Goal: Task Accomplishment & Management: Complete application form

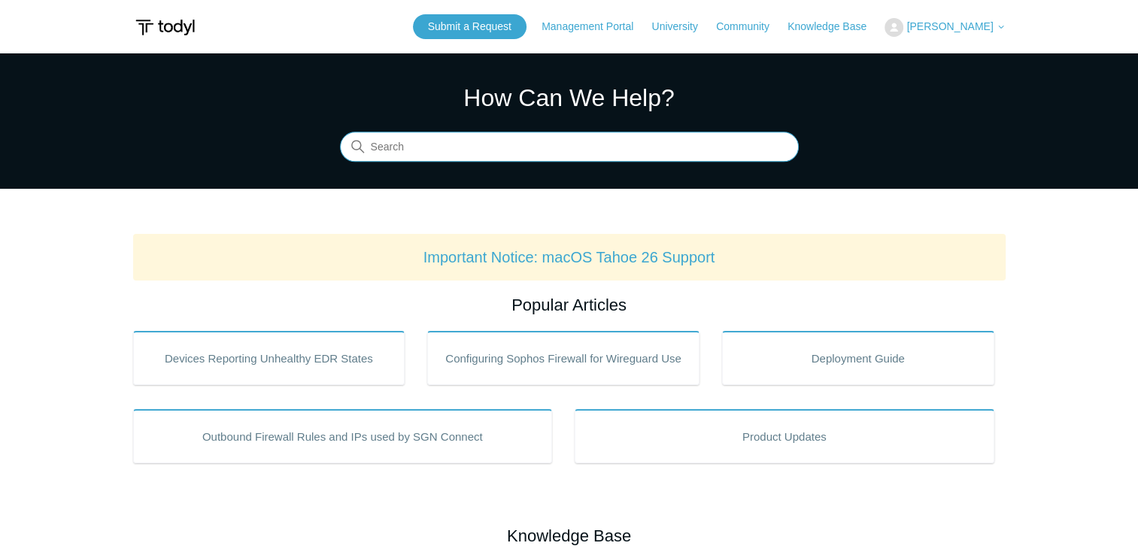
click at [651, 156] on input "Search" at bounding box center [569, 147] width 459 height 30
click at [429, 152] on input "new pin" at bounding box center [569, 147] width 459 height 30
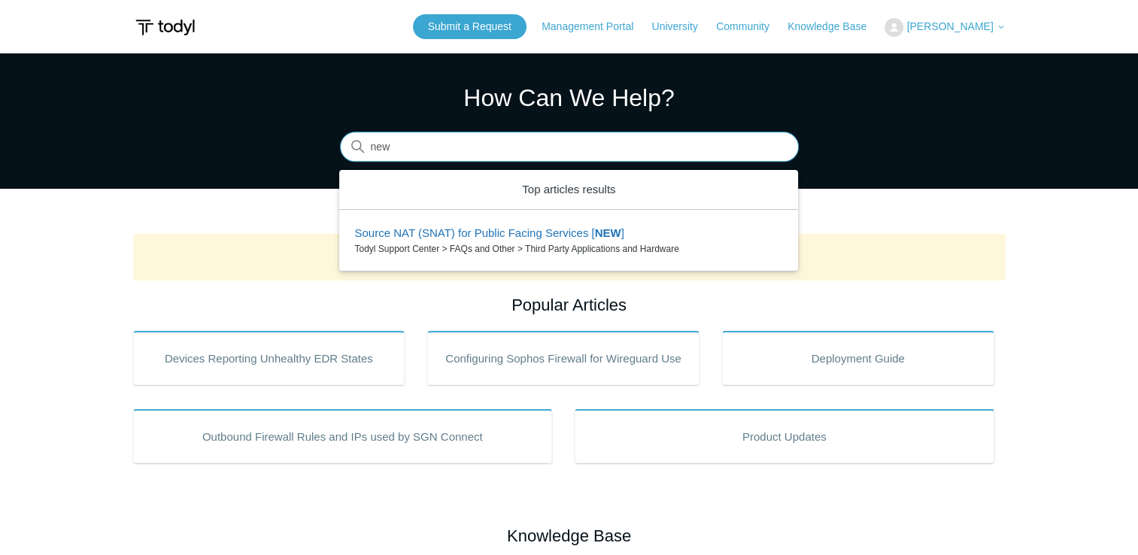
paste input "Installation Key"
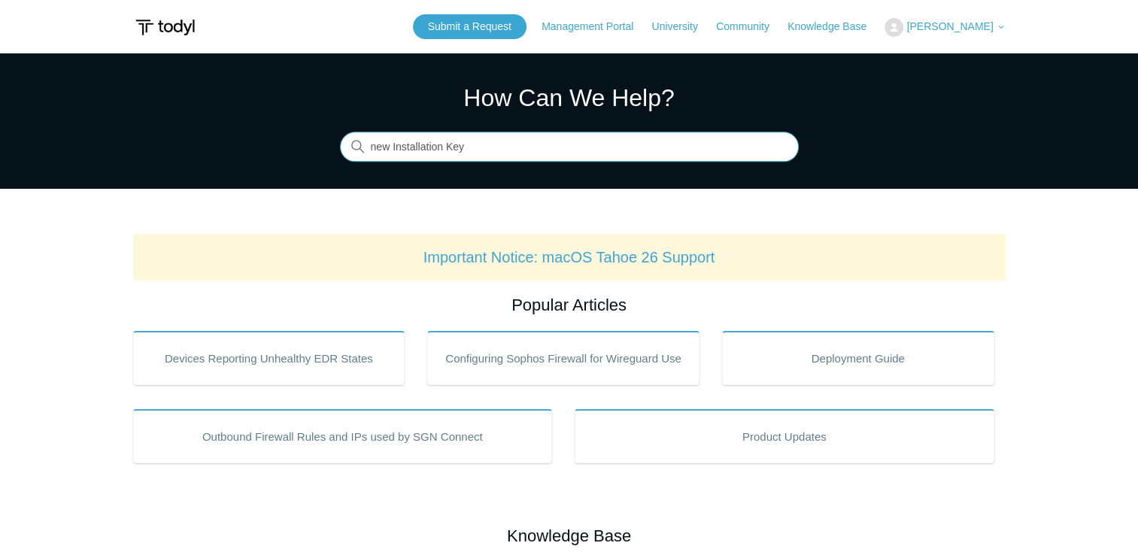
type input "new Installation Key"
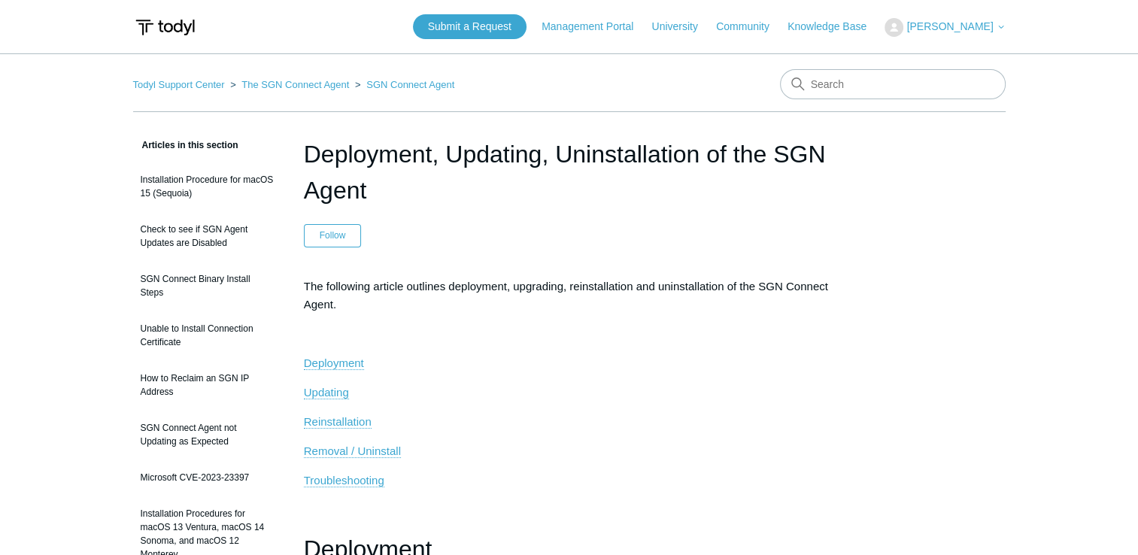
click at [971, 20] on span "[PERSON_NAME]" at bounding box center [949, 26] width 86 height 12
click at [971, 59] on link "My Support Requests" at bounding box center [958, 59] width 147 height 26
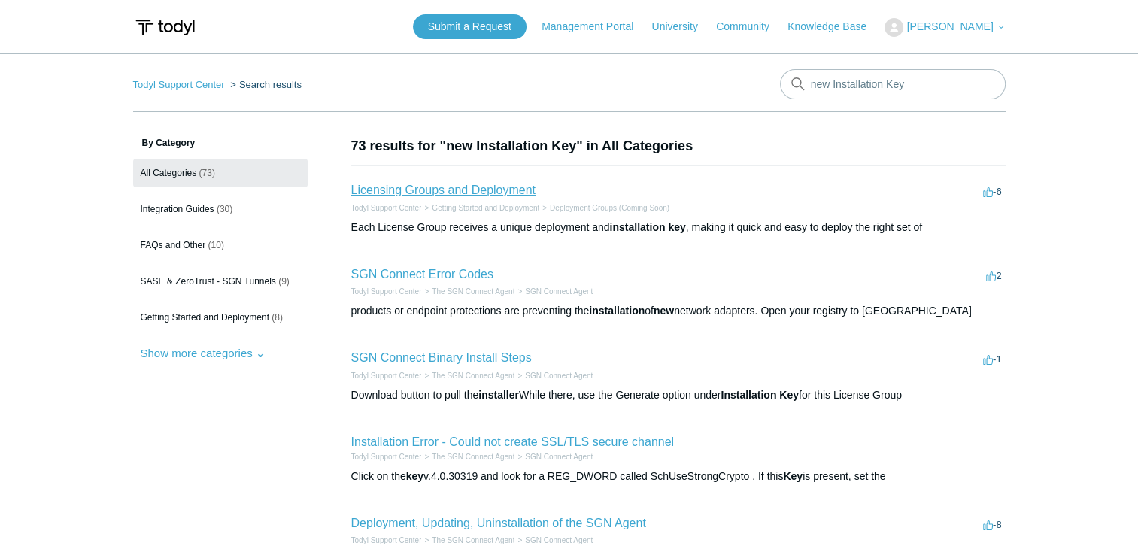
click at [442, 191] on link "Licensing Groups and Deployment" at bounding box center [443, 189] width 184 height 13
click at [947, 27] on span "[PERSON_NAME]" at bounding box center [949, 26] width 86 height 12
click at [967, 65] on link "My Support Requests" at bounding box center [958, 59] width 147 height 26
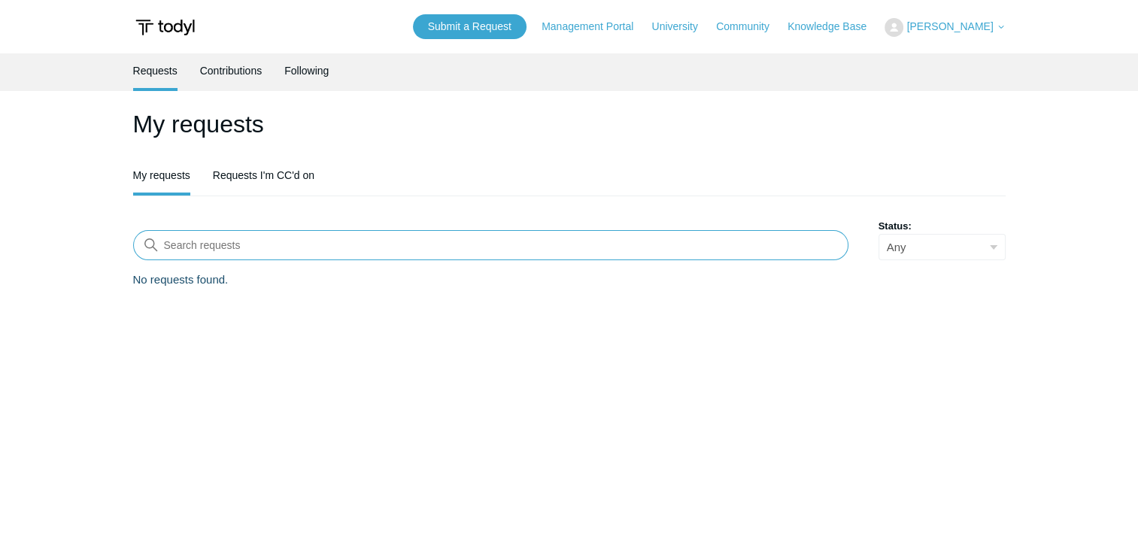
click at [195, 242] on input "Search requests" at bounding box center [490, 245] width 715 height 30
click at [231, 244] on input "Search requests" at bounding box center [490, 245] width 715 height 30
click at [148, 244] on icon at bounding box center [151, 245] width 14 height 14
click at [180, 235] on input "Search requests" at bounding box center [490, 245] width 715 height 30
click at [187, 235] on input "Search requests" at bounding box center [490, 245] width 715 height 30
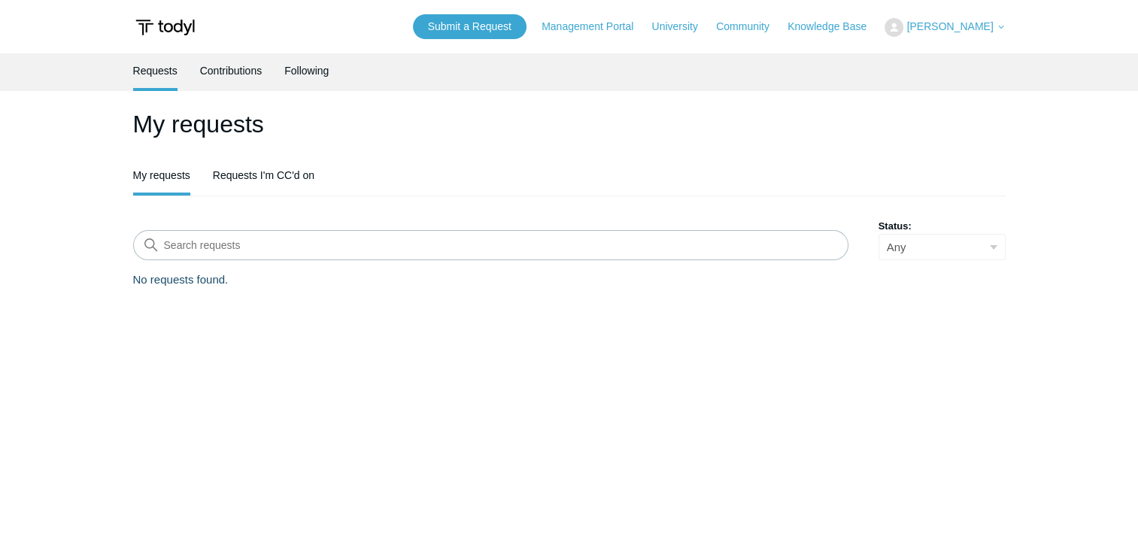
click at [105, 282] on main "Requests Contributions Following My requests My requests Requests I'm CC'd on S…" at bounding box center [569, 302] width 1138 height 499
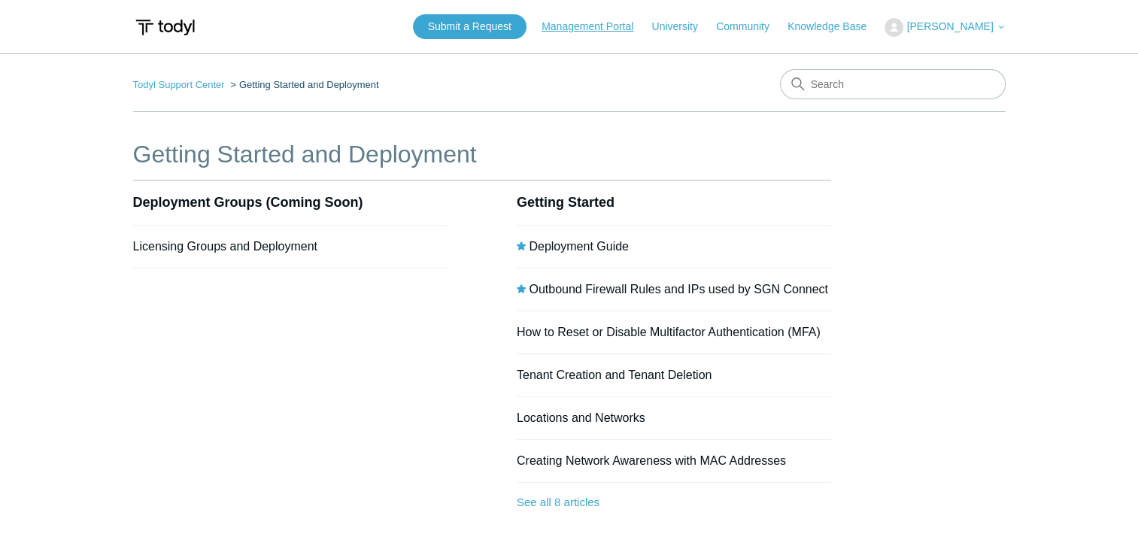
click at [630, 32] on link "Management Portal" at bounding box center [594, 27] width 107 height 16
click at [466, 33] on link "Submit a Request" at bounding box center [470, 26] width 114 height 25
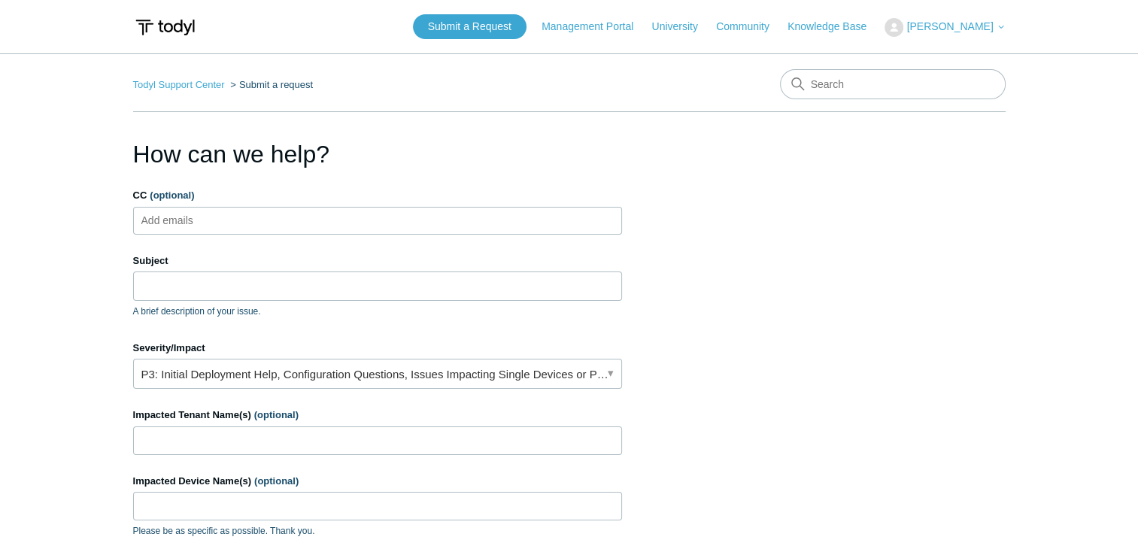
click at [247, 223] on ul "Add emails" at bounding box center [377, 221] width 489 height 28
click at [239, 286] on input "Subject" at bounding box center [377, 285] width 489 height 29
click at [177, 289] on input "Subject" at bounding box center [377, 285] width 489 height 29
paste input "ADM-JH4YTCD24-SGN25"
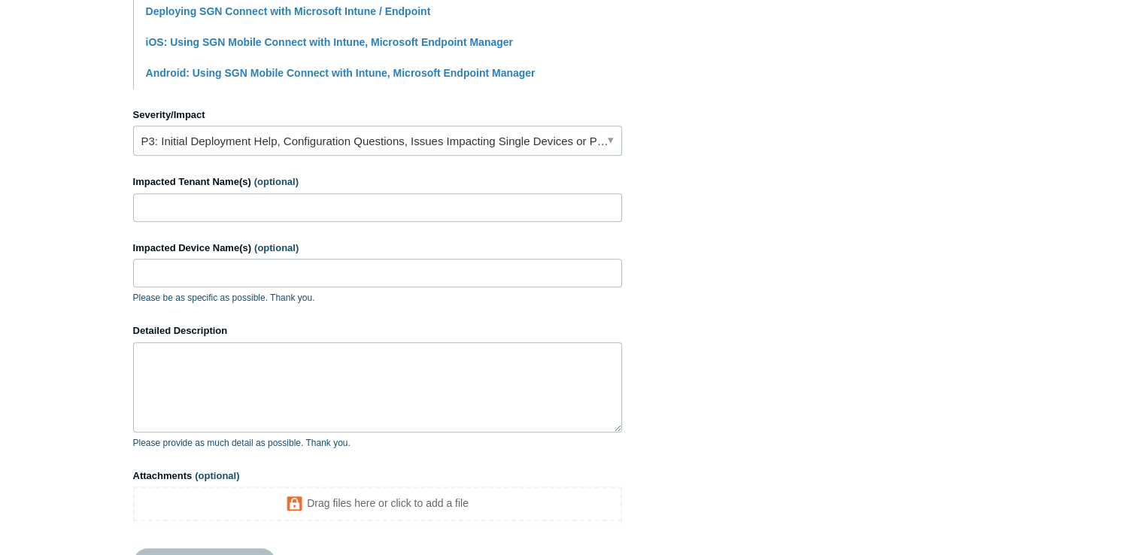
scroll to position [602, 0]
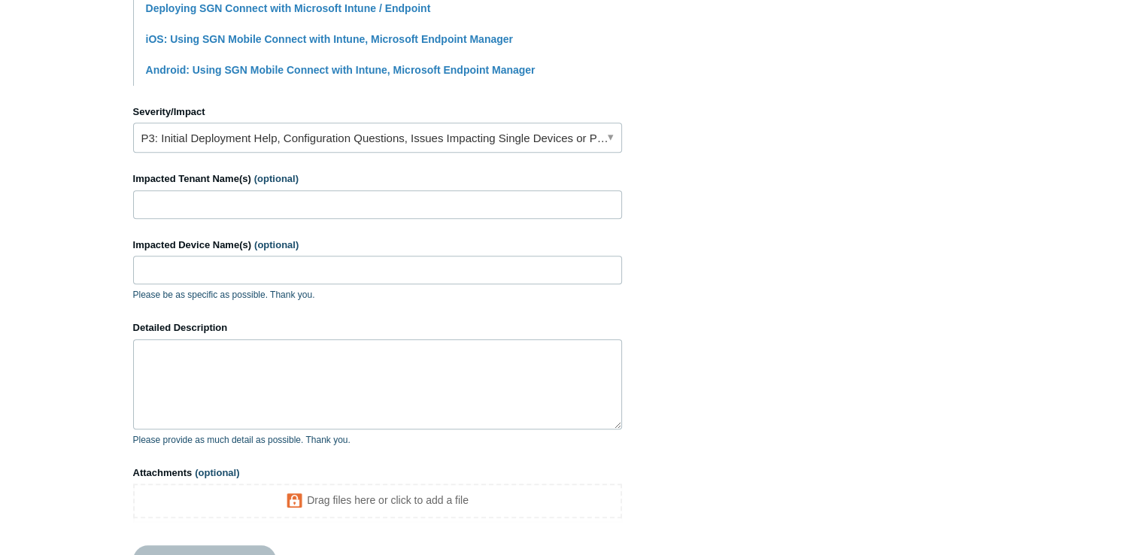
type input "ADM-JH4YTCD24-SGN25 SGN Can't connect or install, Enter your PIN"
click at [223, 205] on input "Impacted Tenant Name(s) (optional)" at bounding box center [377, 204] width 489 height 29
click at [171, 202] on input "Impacted Tenant Name(s) (optional)" at bounding box center [377, 204] width 489 height 29
type input "Revenue Enterprises"
click at [226, 275] on input "Impacted Device Name(s) (optional)" at bounding box center [377, 270] width 489 height 29
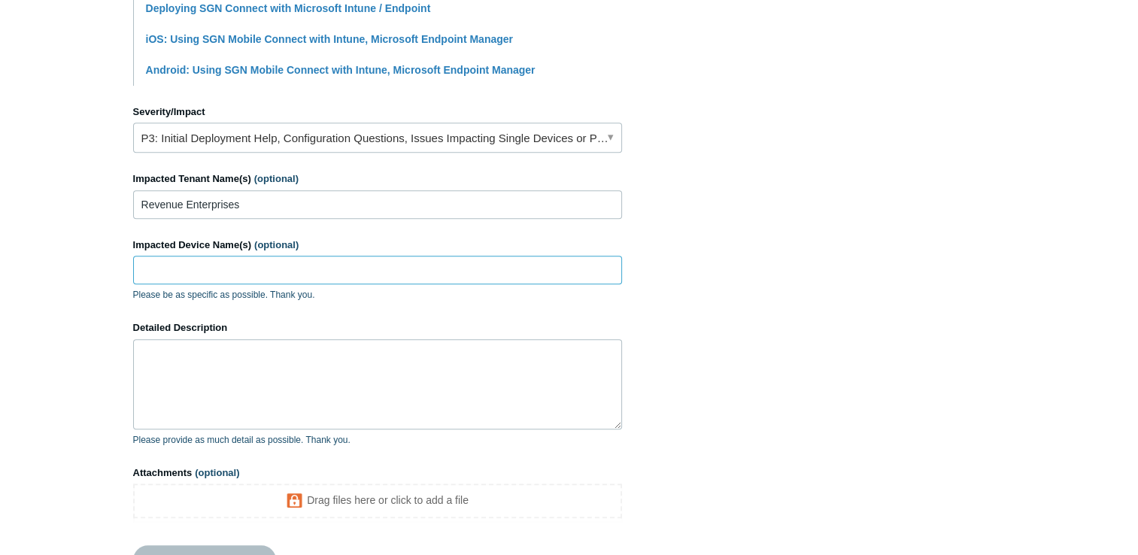
paste input "ADM-JH4YTCD24-SGN25"
type input "ADM-JH4YTCD24-SGN25"
click at [220, 378] on textarea "Detailed Description" at bounding box center [377, 384] width 489 height 90
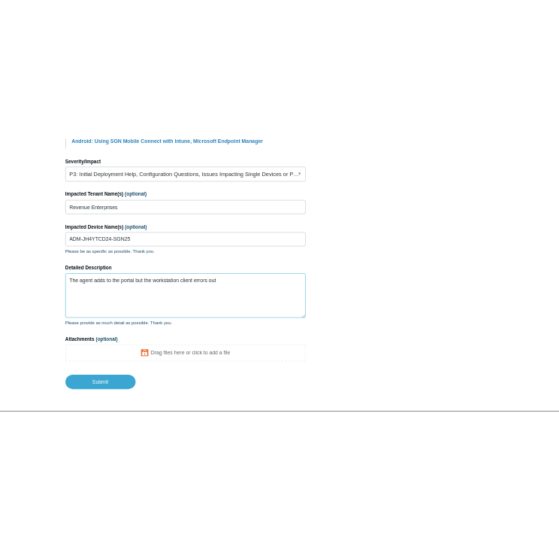
scroll to position [723, 0]
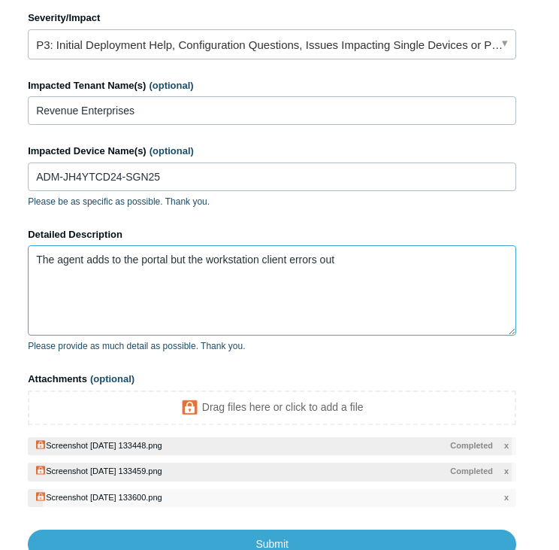
click at [388, 289] on textarea "The agent adds to the portal but the workstation client errors out" at bounding box center [272, 290] width 489 height 90
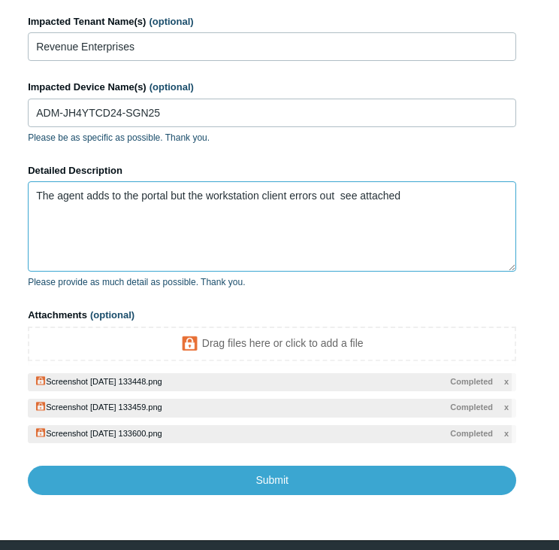
scroll to position [836, 0]
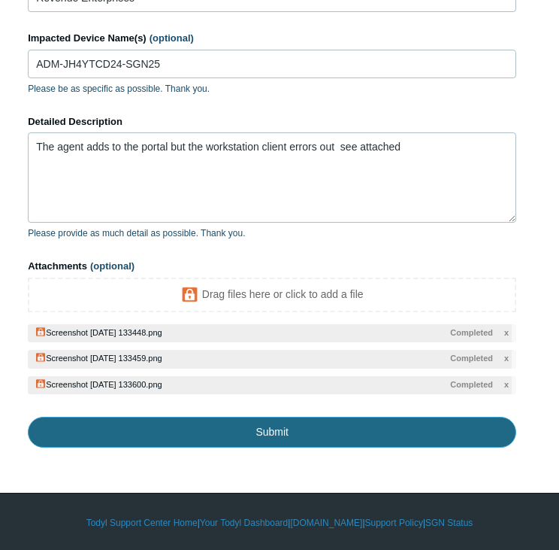
click at [289, 429] on input "Submit" at bounding box center [272, 432] width 489 height 30
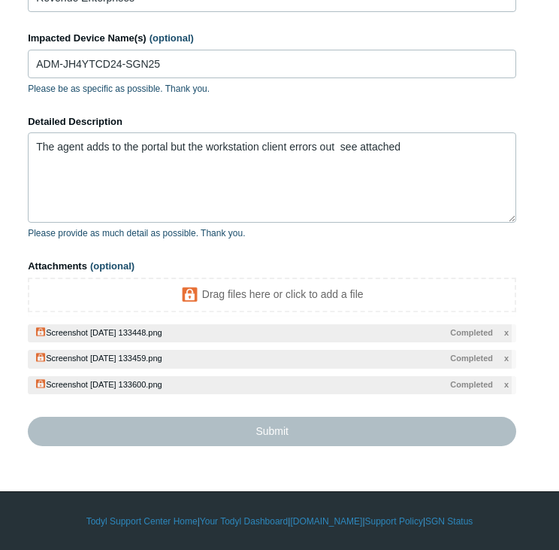
type textarea "The agent adds to the portal but the workstation client errors out see attached…"
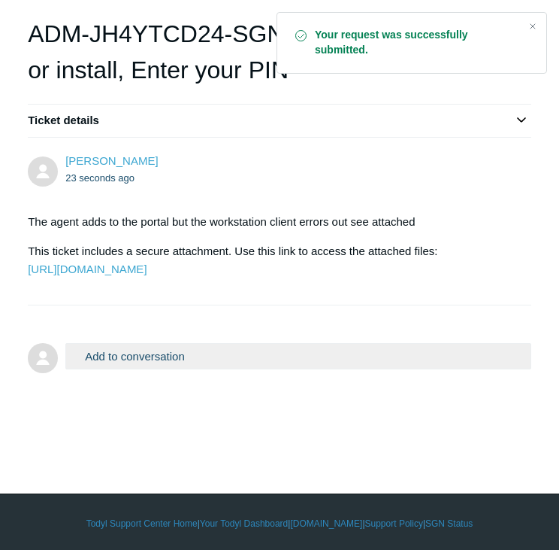
scroll to position [102, 0]
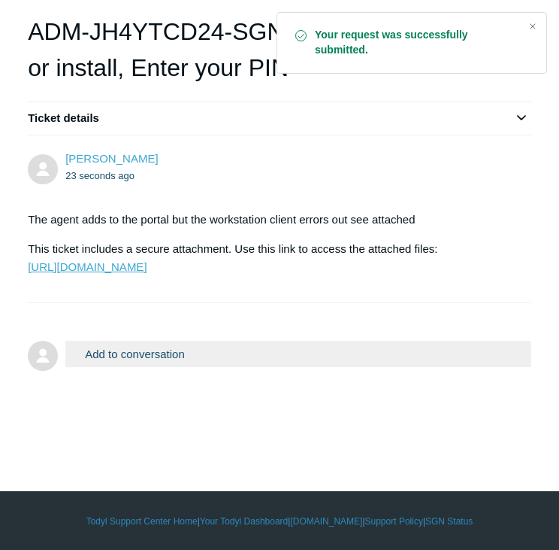
click at [147, 273] on link "https://todyl.sendsafely.com/receive/?thread=0L54-GM1N&packageCode=M45IROyr7qc1…" at bounding box center [87, 266] width 119 height 13
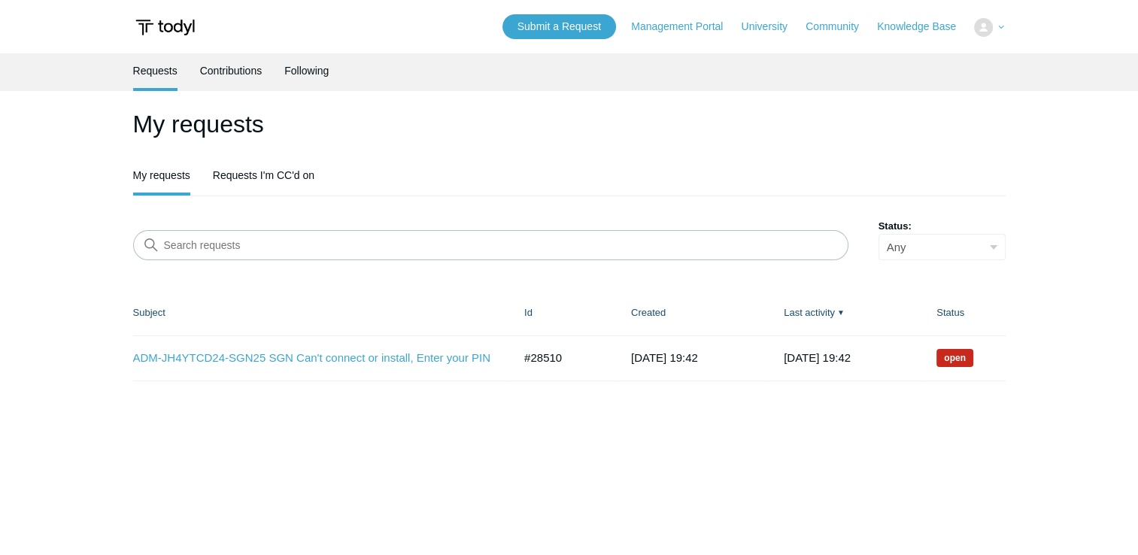
drag, startPoint x: 128, startPoint y: 356, endPoint x: 999, endPoint y: 367, distance: 871.5
click at [999, 367] on main "Requests Contributions Following My requests My requests Requests I'm CC'd on S…" at bounding box center [569, 302] width 1138 height 499
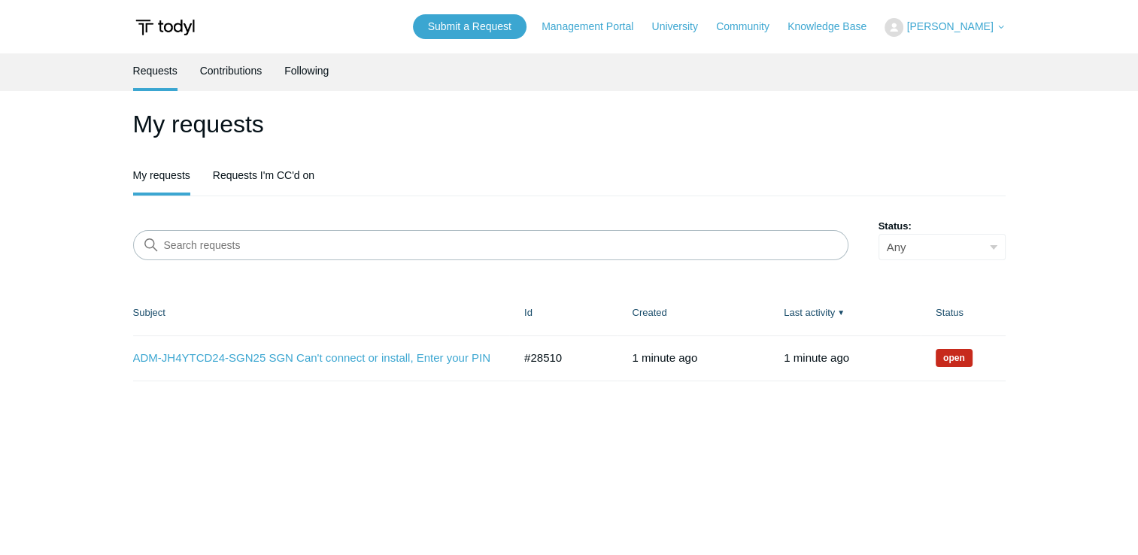
copy div "Subject Id Created Last activity ▼ Status ADM-JH4YTCD24-SGN25 SGN Can't connect…"
